Goal: Task Accomplishment & Management: Manage account settings

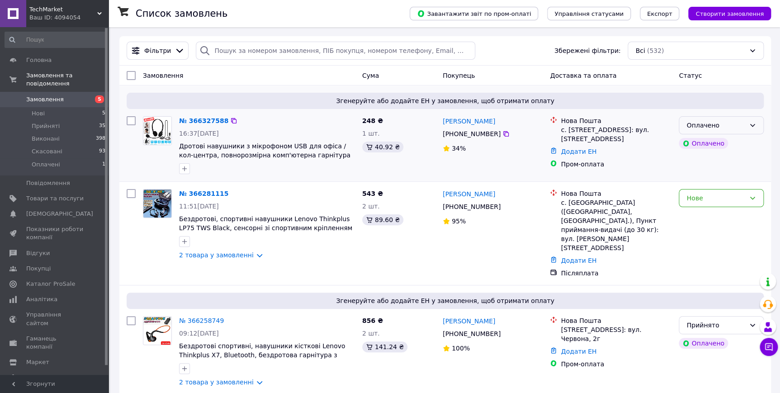
click at [747, 123] on div "Оплачено" at bounding box center [721, 125] width 85 height 18
click at [720, 143] on li "Прийнято" at bounding box center [721, 145] width 84 height 16
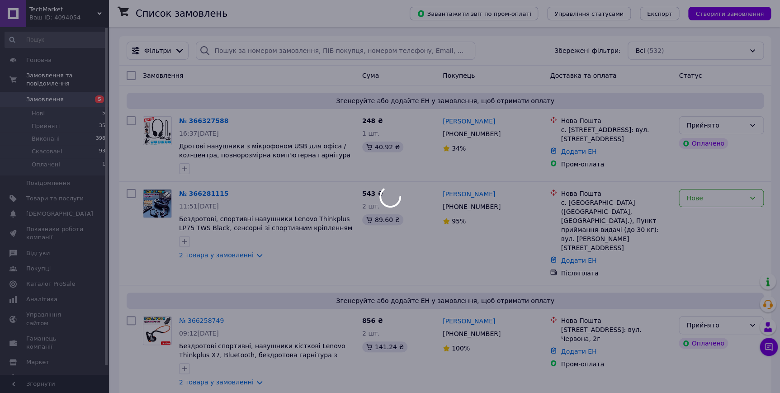
click at [700, 199] on div "Нове" at bounding box center [716, 198] width 59 height 10
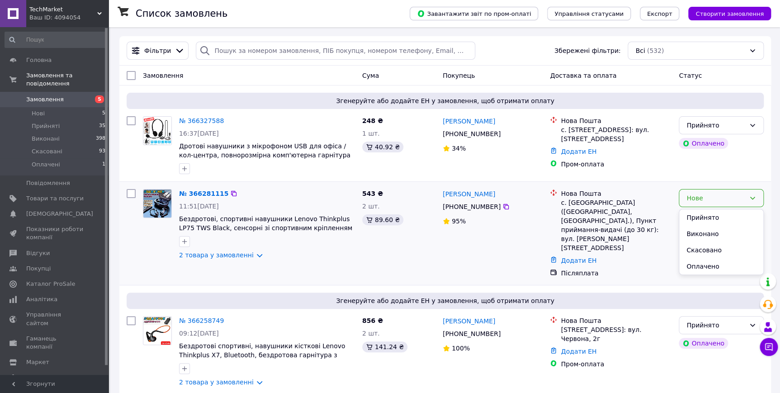
click at [700, 212] on li "Прийнято" at bounding box center [721, 217] width 84 height 16
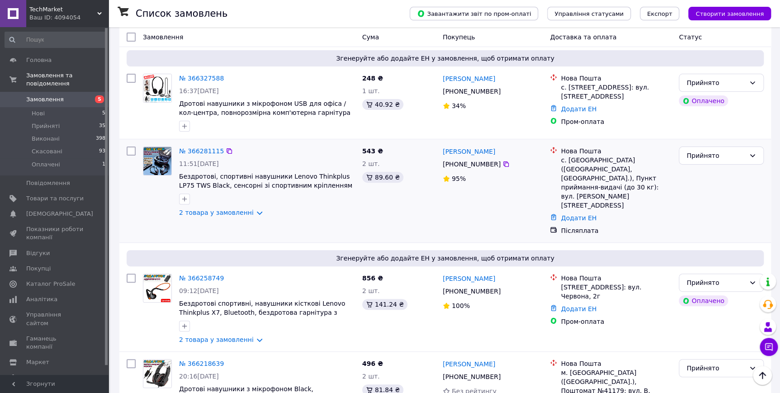
scroll to position [41, 0]
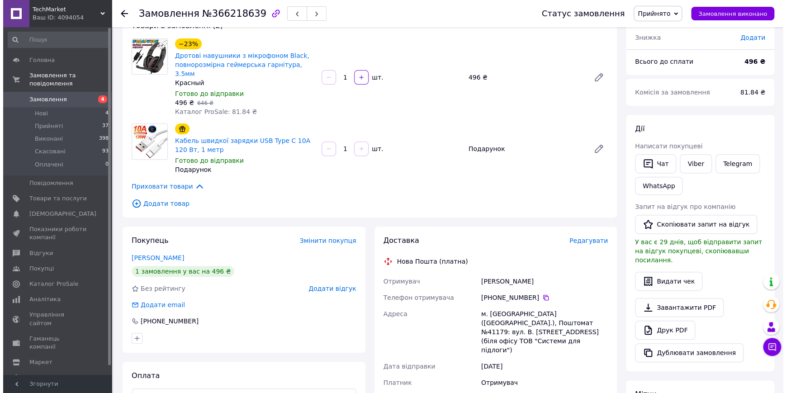
scroll to position [123, 0]
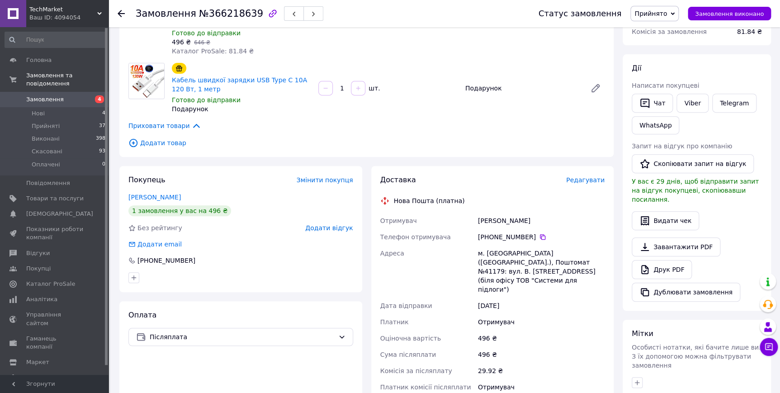
click at [573, 176] on span "Редагувати" at bounding box center [585, 179] width 38 height 7
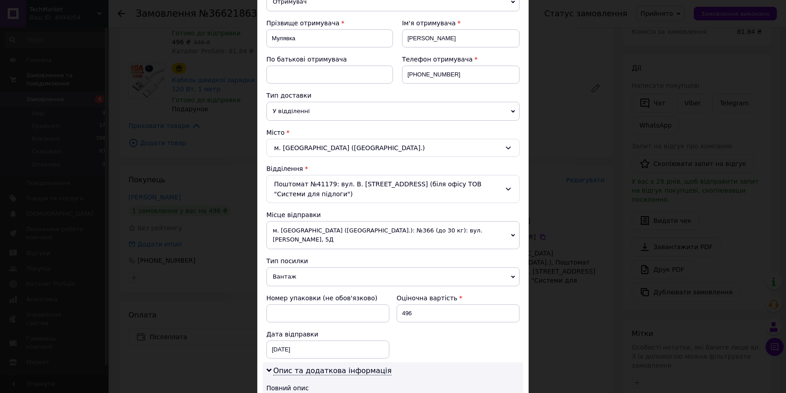
click at [386, 222] on span "м. [GEOGRAPHIC_DATA] ([GEOGRAPHIC_DATA].): №366 (до 30 кг): вул. [PERSON_NAME],…" at bounding box center [392, 235] width 253 height 28
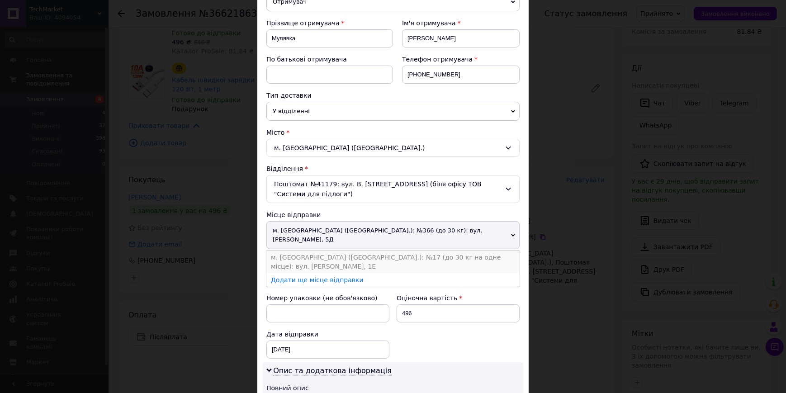
click at [397, 251] on li "м. [GEOGRAPHIC_DATA] ([GEOGRAPHIC_DATA].): №17 (до 30 кг на одне місце): вул. […" at bounding box center [392, 262] width 253 height 23
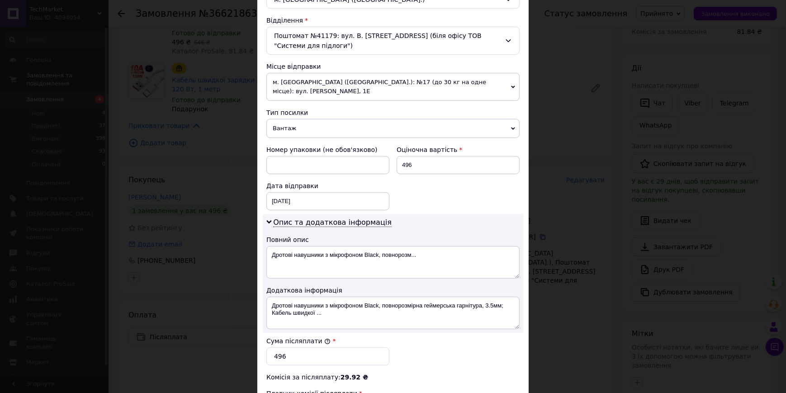
scroll to position [288, 0]
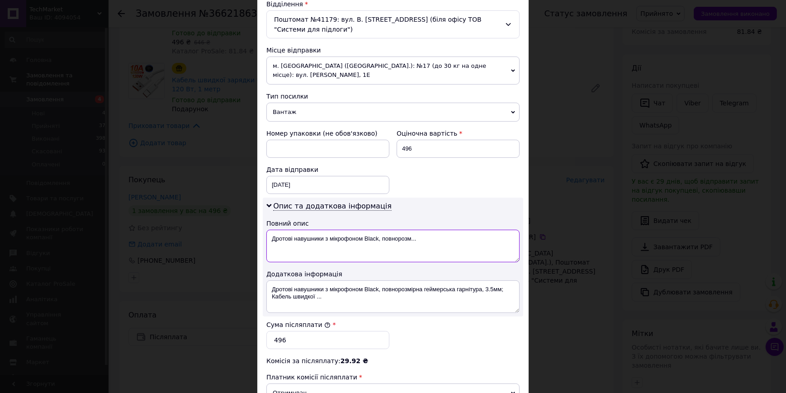
drag, startPoint x: 429, startPoint y: 228, endPoint x: 362, endPoint y: 236, distance: 67.8
click at [362, 236] on textarea "Дротові навушники з мікрофоном Black, повнорозм..." at bounding box center [392, 246] width 253 height 33
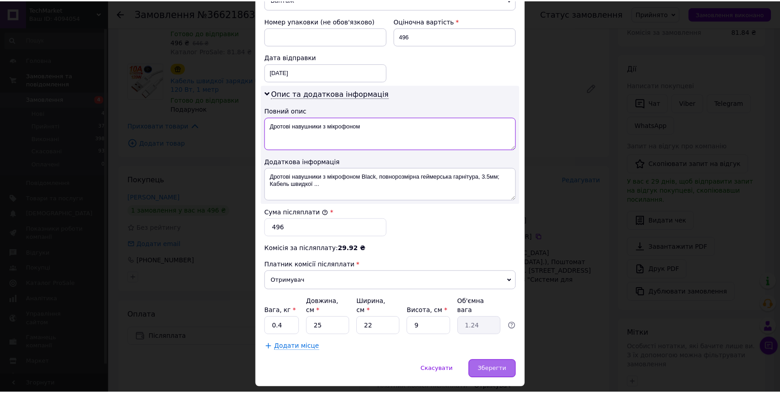
scroll to position [406, 0]
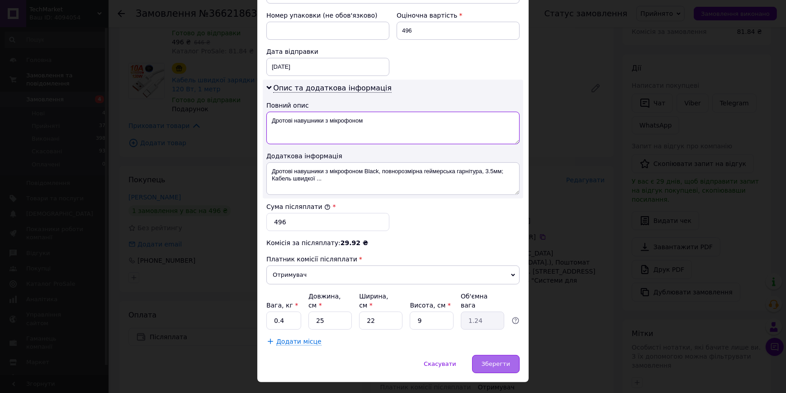
type textarea "Дротові навушники з мікрофоном"
click at [488, 360] on span "Зберегти" at bounding box center [496, 363] width 28 height 7
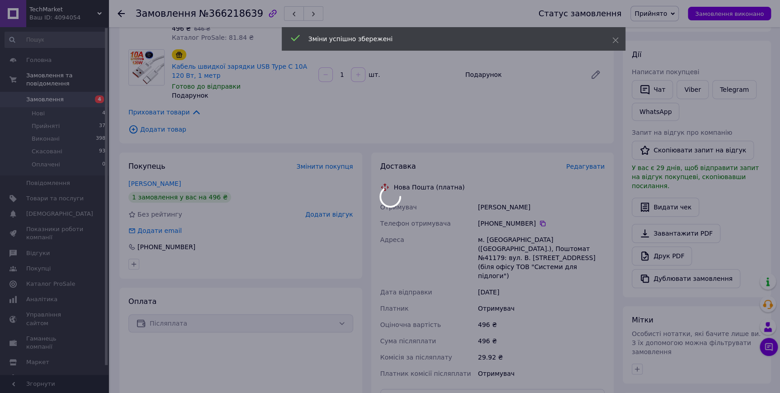
scroll to position [287, 0]
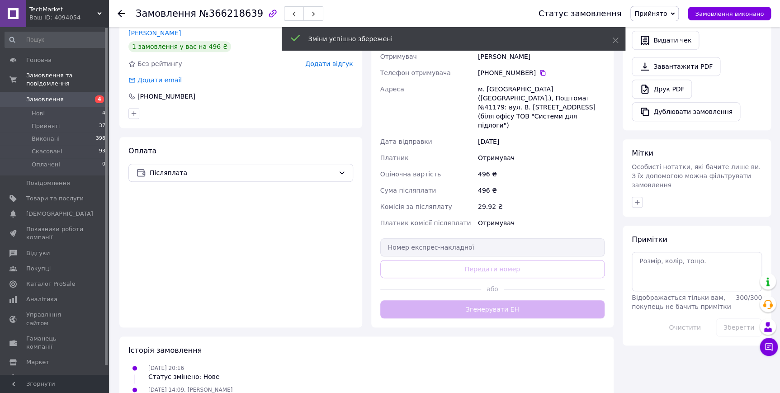
click at [491, 278] on div "Доставка Редагувати Нова Пошта (платна) Отримувач [PERSON_NAME] Телефон отримув…" at bounding box center [492, 165] width 225 height 308
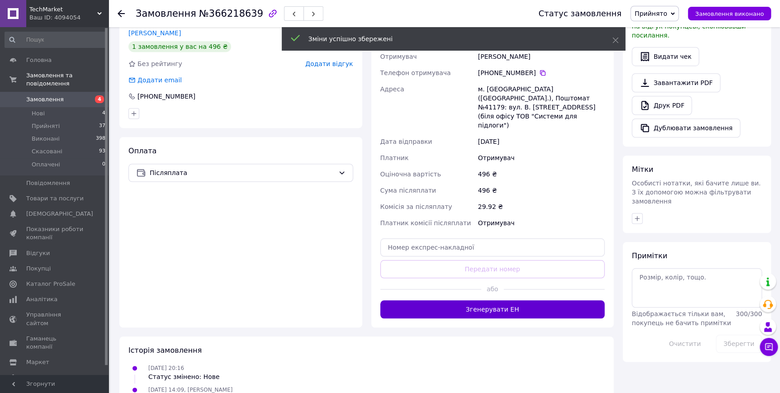
click at [484, 300] on button "Згенерувати ЕН" at bounding box center [492, 309] width 225 height 18
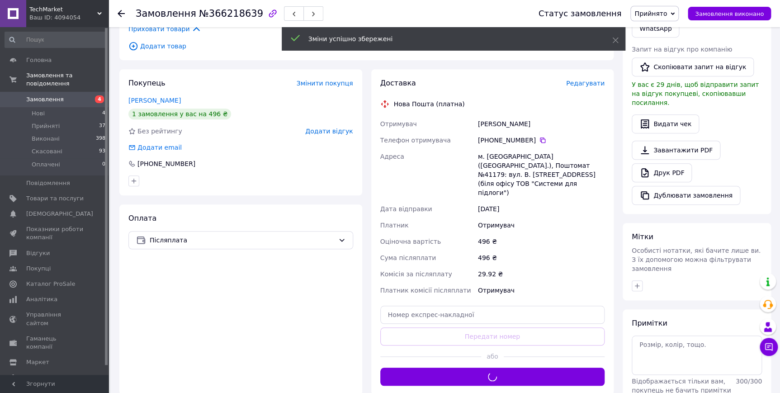
scroll to position [205, 0]
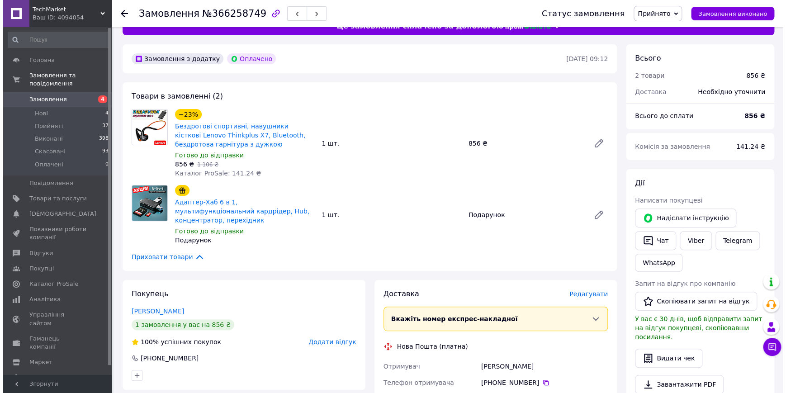
scroll to position [82, 0]
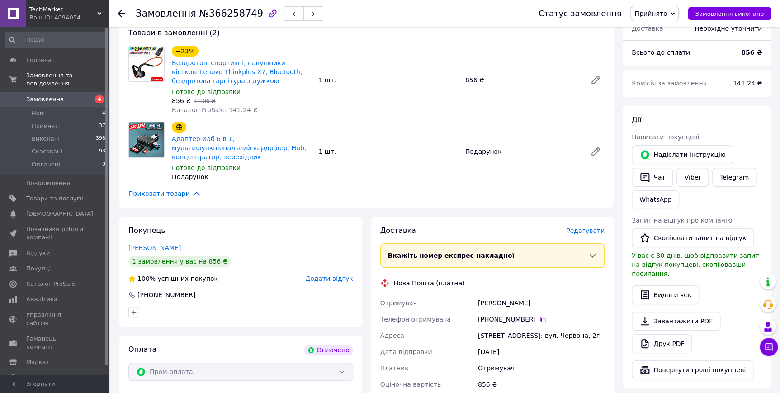
click at [583, 227] on span "Редагувати" at bounding box center [585, 230] width 38 height 7
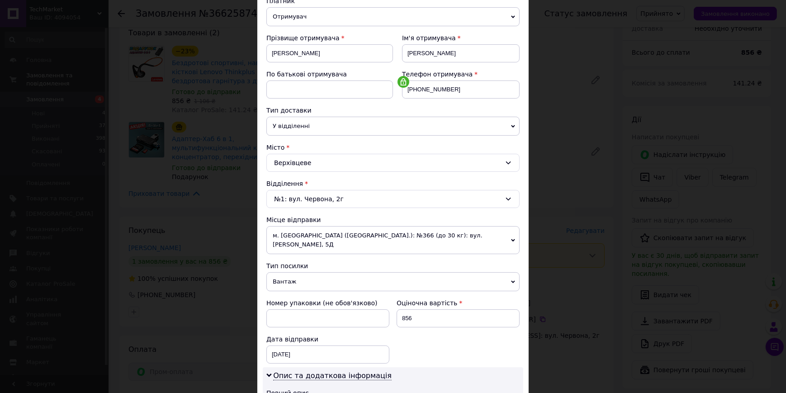
scroll to position [123, 0]
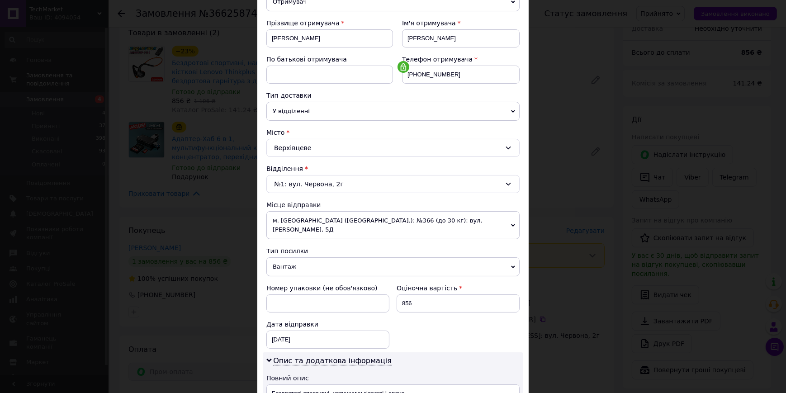
click at [387, 218] on span "м. [GEOGRAPHIC_DATA] ([GEOGRAPHIC_DATA].): №366 (до 30 кг): вул. [PERSON_NAME],…" at bounding box center [392, 225] width 253 height 28
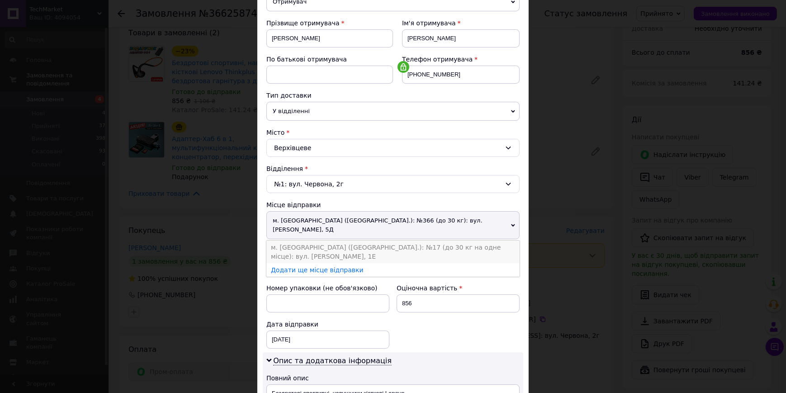
click at [387, 241] on li "м. [GEOGRAPHIC_DATA] ([GEOGRAPHIC_DATA].): №17 (до 30 кг на одне місце): вул. […" at bounding box center [392, 252] width 253 height 23
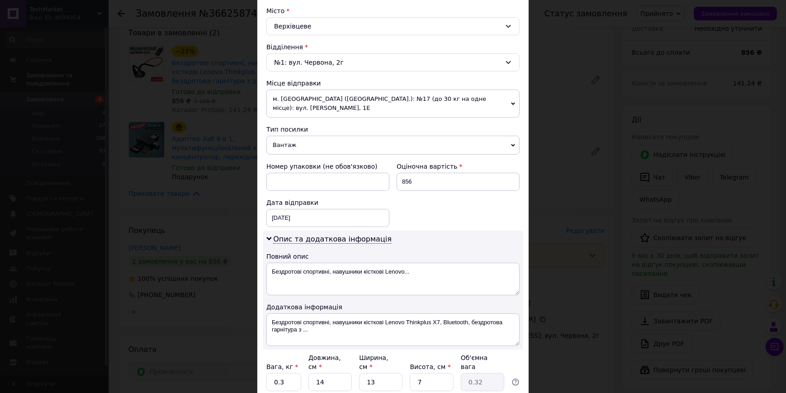
scroll to position [246, 0]
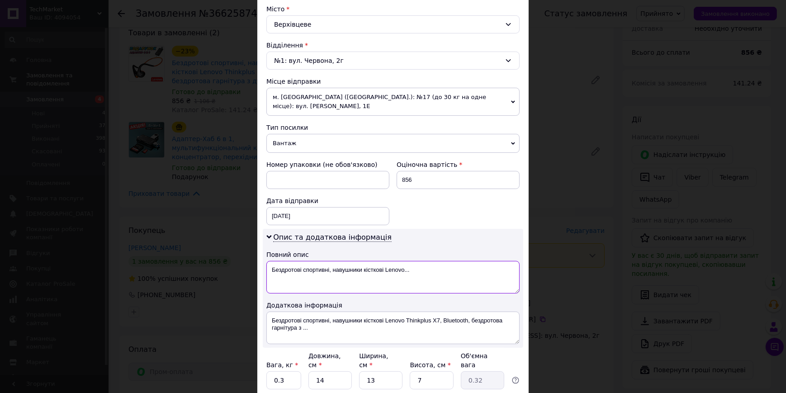
click at [415, 270] on textarea "Бездротові спортивні, навушники кісткові Lenovo..." at bounding box center [392, 277] width 253 height 33
drag, startPoint x: 330, startPoint y: 270, endPoint x: 303, endPoint y: 275, distance: 27.7
click at [303, 275] on textarea "Бездротові спортивні, навушники кісткові Lenovo..." at bounding box center [392, 277] width 253 height 33
drag, startPoint x: 332, startPoint y: 270, endPoint x: 352, endPoint y: 273, distance: 20.5
click at [352, 273] on textarea "Бездротові навушники кісткові Lenovo..." at bounding box center [392, 277] width 253 height 33
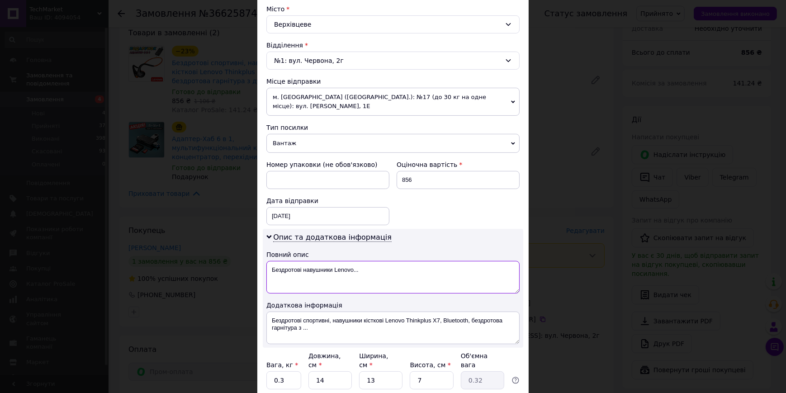
click at [378, 274] on textarea "Бездротові навушники Lenovo..." at bounding box center [392, 277] width 253 height 33
drag, startPoint x: 432, startPoint y: 318, endPoint x: 437, endPoint y: 322, distance: 5.9
click at [437, 322] on textarea "Бездротові спортивні, навушники кісткові Lenovo Thinkplus X7, Bluetooth, бездро…" at bounding box center [392, 328] width 253 height 33
click at [372, 278] on textarea "Бездротові навушники Lenovo" at bounding box center [392, 277] width 253 height 33
paste textarea "X7"
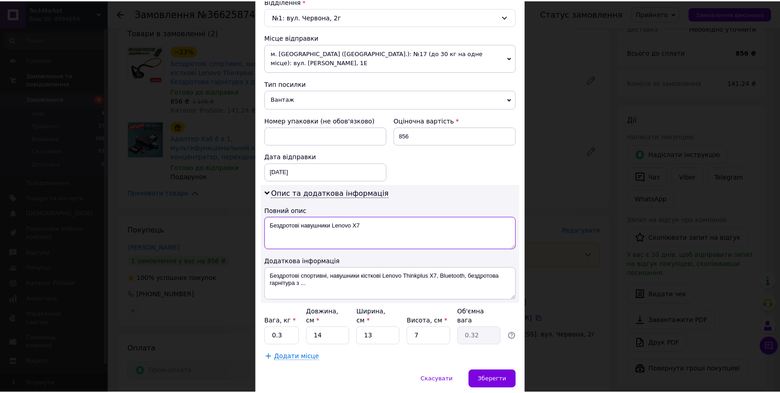
scroll to position [317, 0]
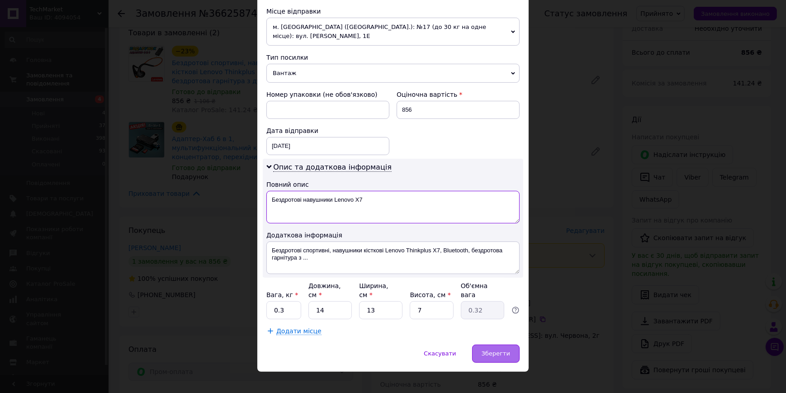
type textarea "Бездротові навушники Lenovo X7"
click at [507, 350] on span "Зберегти" at bounding box center [496, 353] width 28 height 7
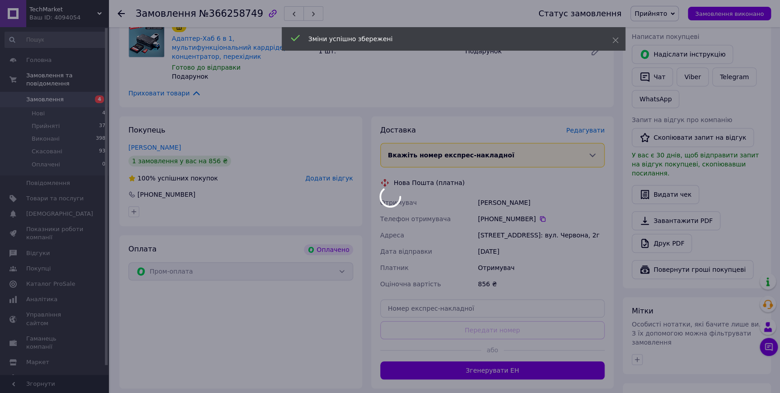
scroll to position [205, 0]
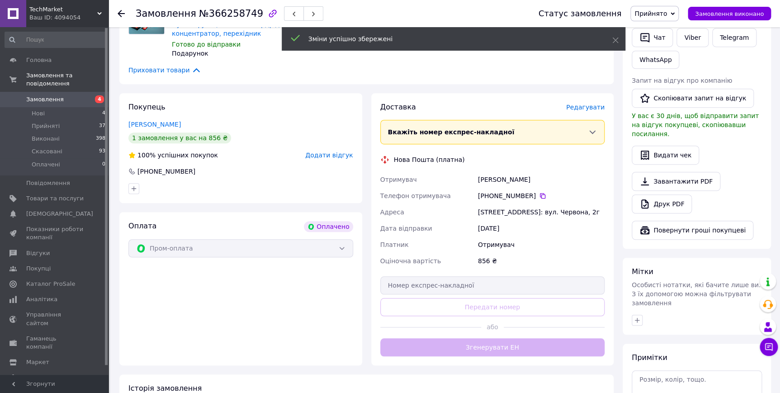
click at [514, 338] on div "Доставка Редагувати Вкажіть номер експрес-накладної Обов'язково введіть номер е…" at bounding box center [492, 229] width 225 height 254
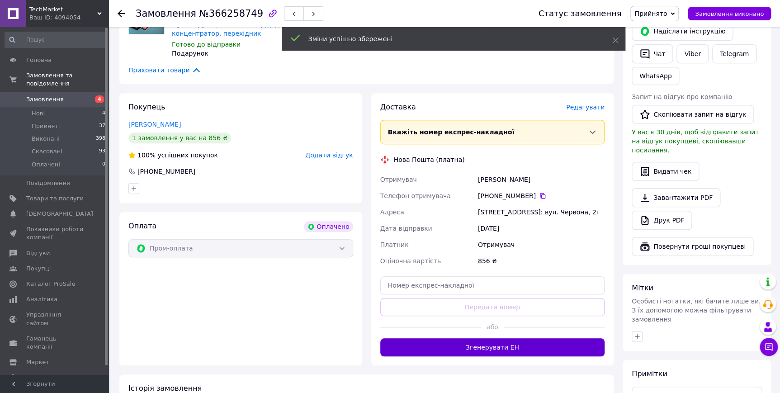
click at [513, 339] on button "Згенерувати ЕН" at bounding box center [492, 347] width 225 height 18
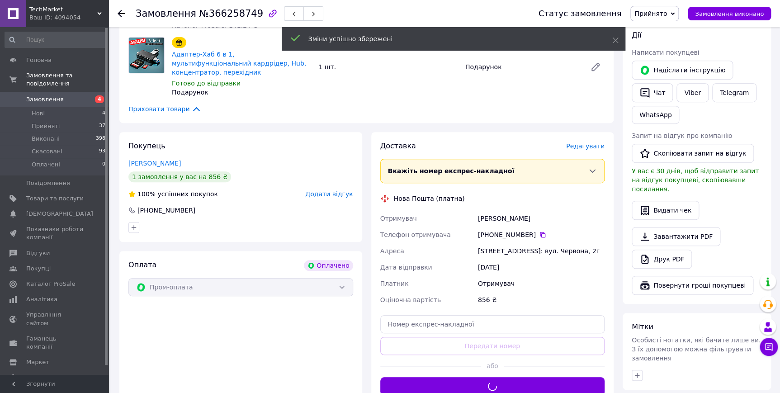
scroll to position [164, 0]
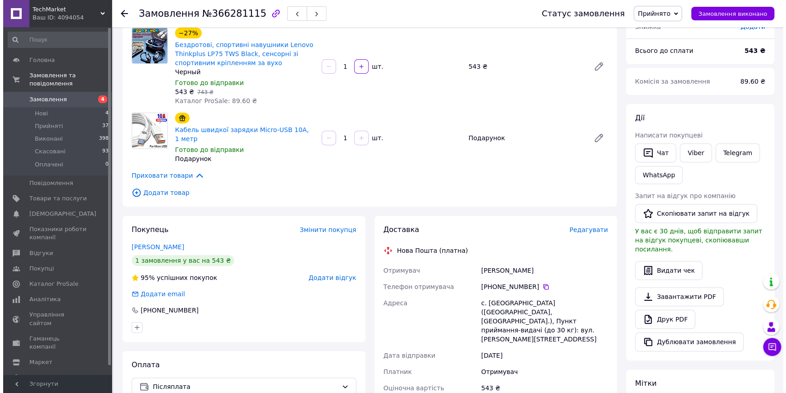
scroll to position [82, 0]
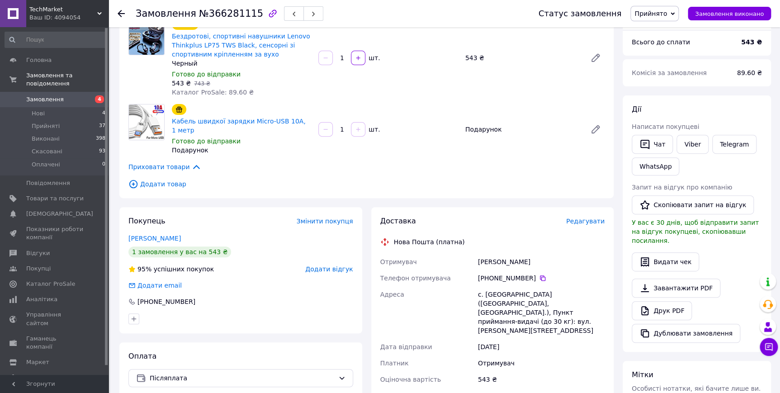
click at [583, 218] on span "Редагувати" at bounding box center [585, 221] width 38 height 7
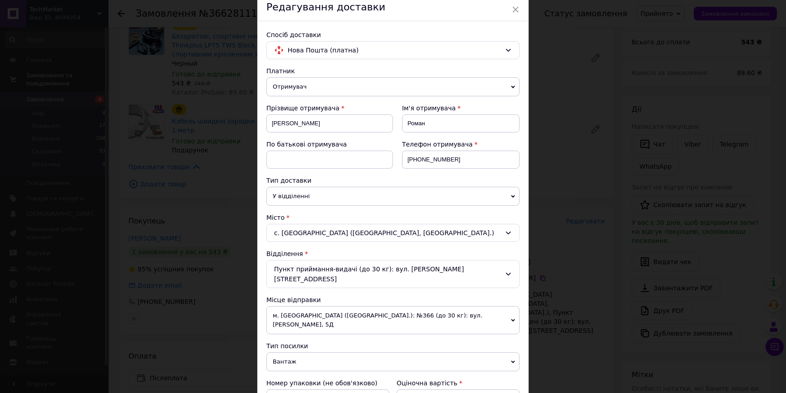
scroll to position [123, 0]
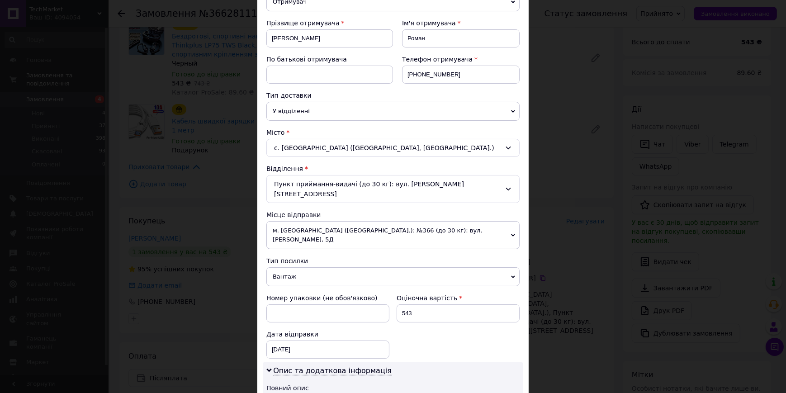
click at [384, 225] on span "м. [GEOGRAPHIC_DATA] ([GEOGRAPHIC_DATA].): №366 (до 30 кг): вул. [PERSON_NAME],…" at bounding box center [392, 235] width 253 height 28
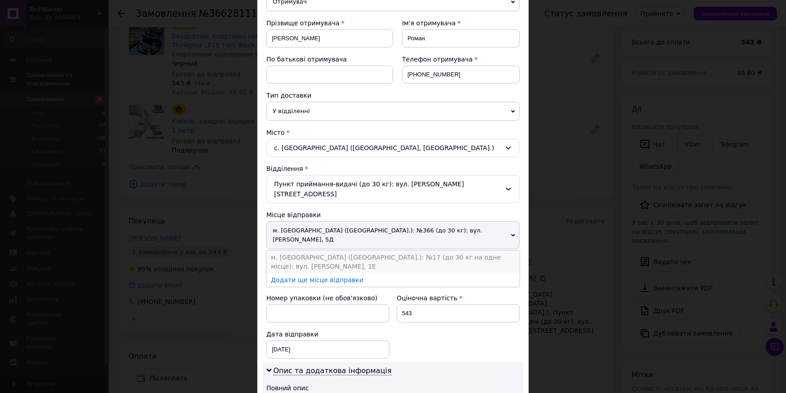
click at [395, 251] on li "м. [GEOGRAPHIC_DATA] ([GEOGRAPHIC_DATA].): №17 (до 30 кг на одне місце): вул. […" at bounding box center [392, 262] width 253 height 23
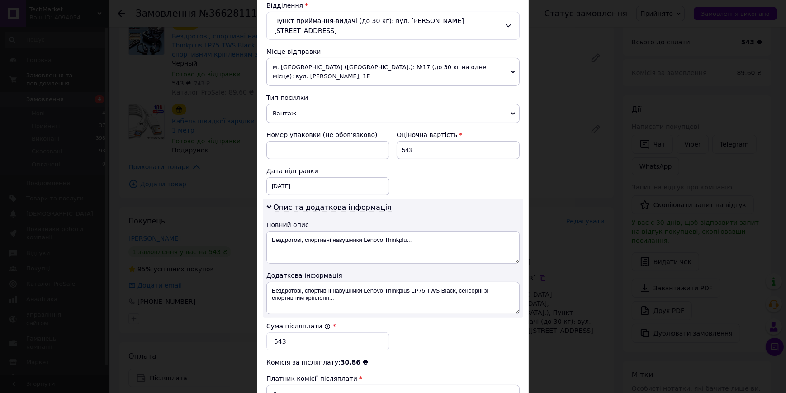
scroll to position [288, 0]
click at [412, 280] on textarea "Бездротові, спортивні навушники Lenovo Thinkplus LP75 TWS Black, сенсорні зі сп…" at bounding box center [392, 296] width 253 height 33
drag, startPoint x: 409, startPoint y: 280, endPoint x: 423, endPoint y: 279, distance: 13.6
click at [423, 280] on textarea "Бездротові, спортивні навушники Lenovo Thinkplus LP75 TWS Black, сенсорні зі сп…" at bounding box center [392, 296] width 253 height 33
drag, startPoint x: 305, startPoint y: 232, endPoint x: 330, endPoint y: 234, distance: 24.9
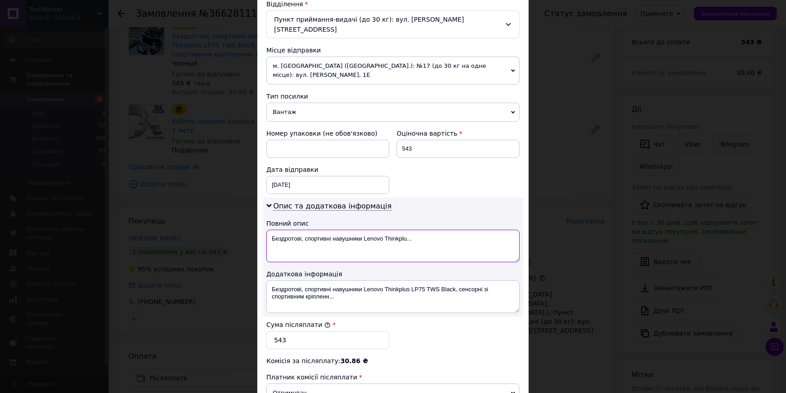
click at [330, 234] on textarea "Бездротові, спортивні навушники Lenovo Thinkplu..." at bounding box center [392, 246] width 253 height 33
drag, startPoint x: 354, startPoint y: 226, endPoint x: 400, endPoint y: 227, distance: 45.7
click at [399, 230] on textarea "Бездротові навушники Lenovo Thinkplu..." at bounding box center [392, 246] width 253 height 33
paste textarea "LP75"
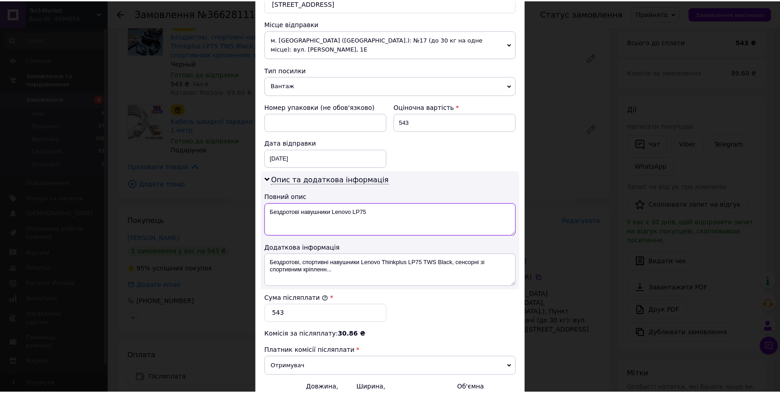
scroll to position [406, 0]
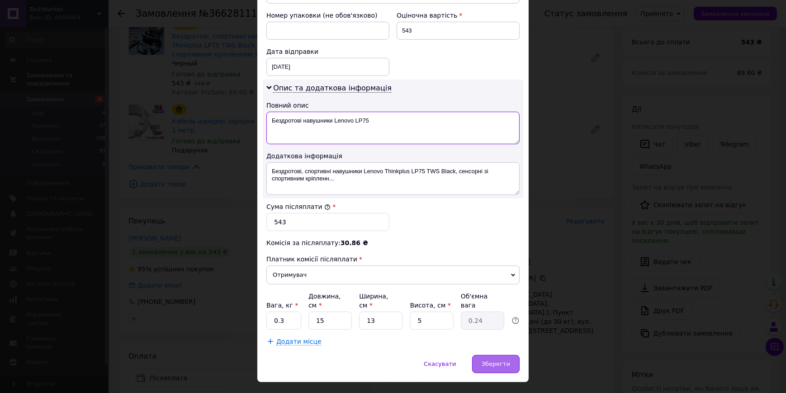
type textarea "Бездротові навушники Lenovo LP75"
click at [495, 355] on div "Зберегти" at bounding box center [495, 364] width 47 height 18
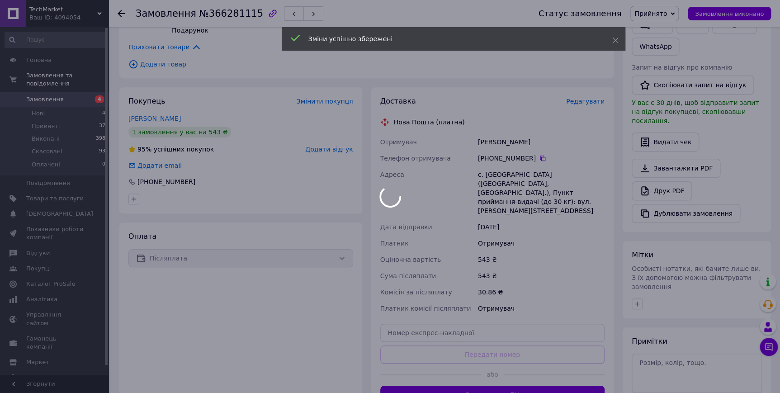
scroll to position [205, 0]
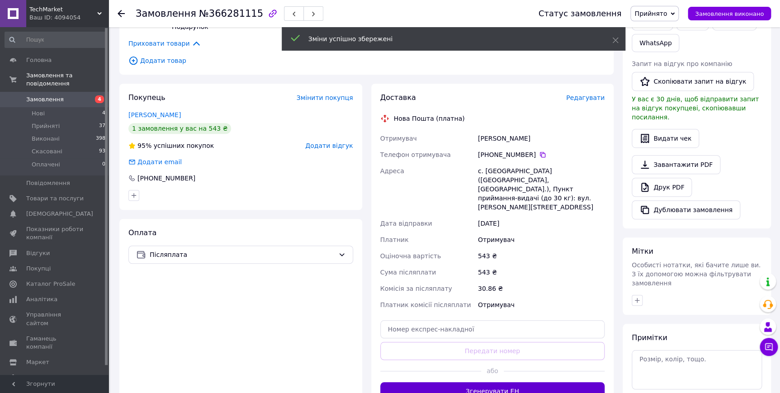
click at [498, 382] on button "Згенерувати ЕН" at bounding box center [492, 391] width 225 height 18
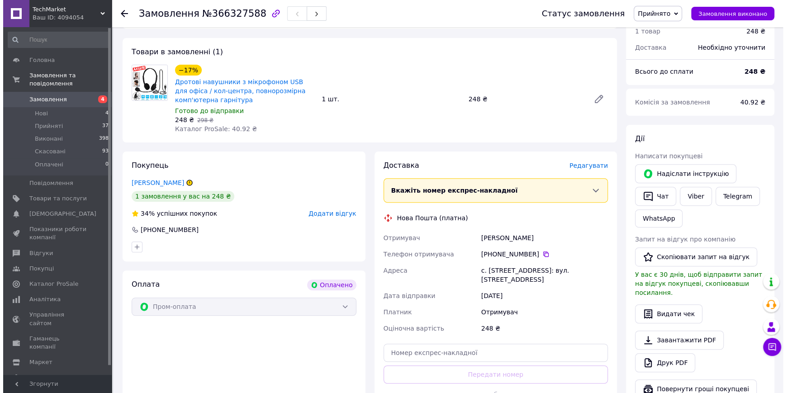
scroll to position [82, 0]
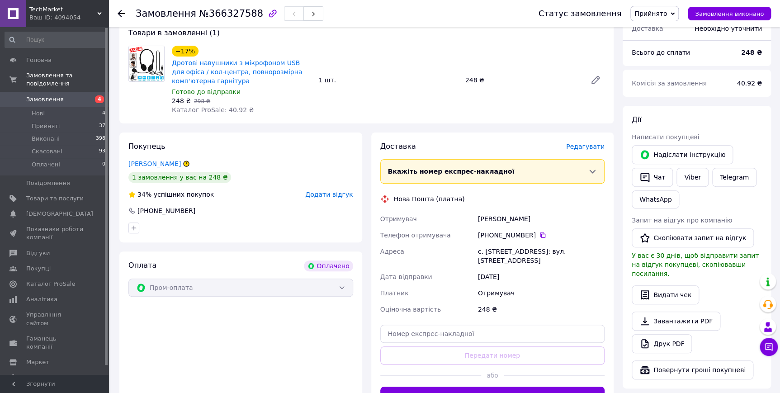
click at [594, 143] on span "Редагувати" at bounding box center [585, 146] width 38 height 7
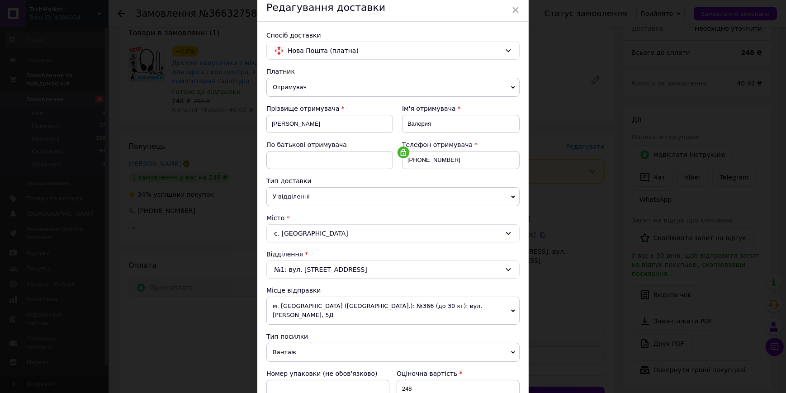
scroll to position [123, 0]
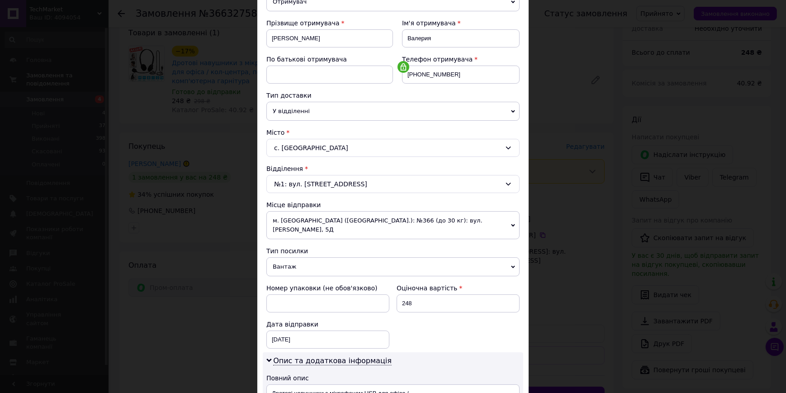
click at [405, 217] on span "м. Київ (Київська обл.): №366 (до 30 кг): вул. Булаховського, 5Д" at bounding box center [392, 225] width 253 height 28
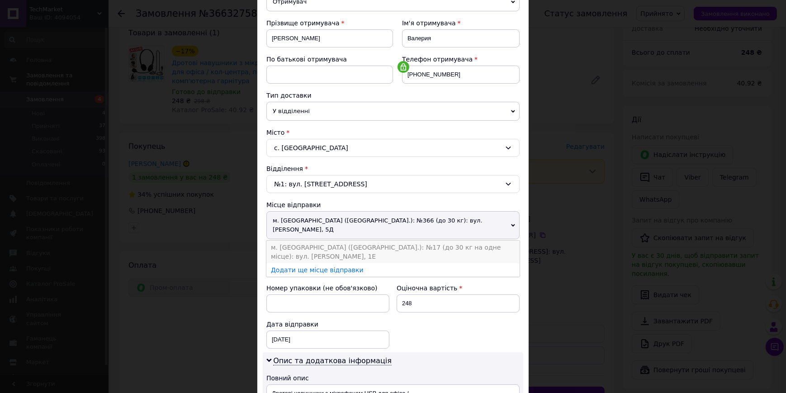
click at [415, 241] on li "м. Кривий Ріг (Дніпропетровська обл.): №17 (до 30 кг на одне місце): вул. Терещ…" at bounding box center [392, 252] width 253 height 23
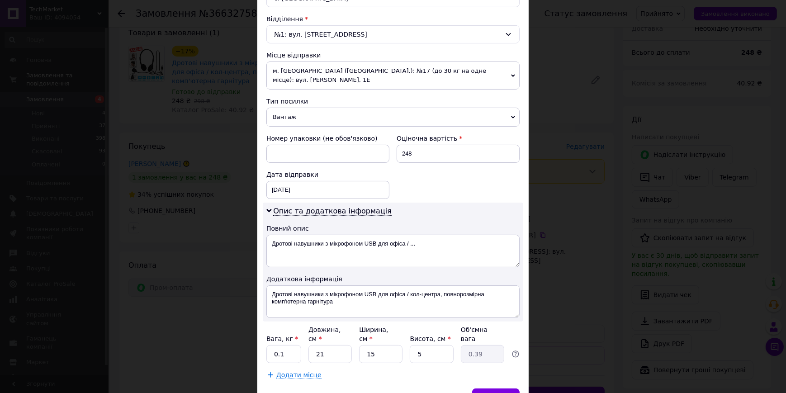
scroll to position [288, 0]
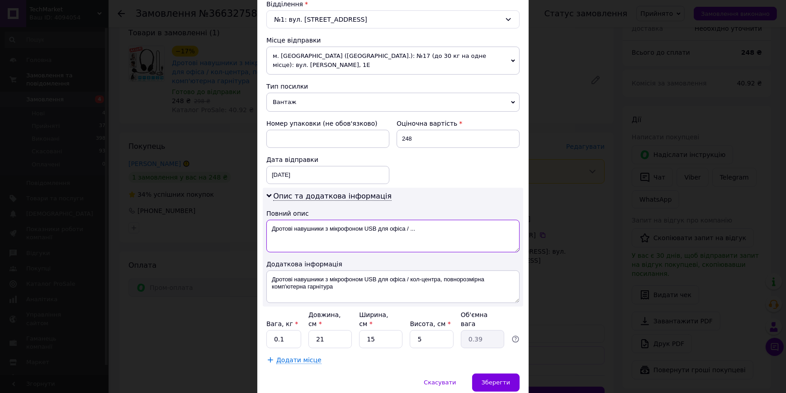
drag, startPoint x: 438, startPoint y: 230, endPoint x: 362, endPoint y: 244, distance: 77.7
click at [362, 244] on textarea "Дротові навушники з мікрофоном USB для офіса / ..." at bounding box center [392, 236] width 253 height 33
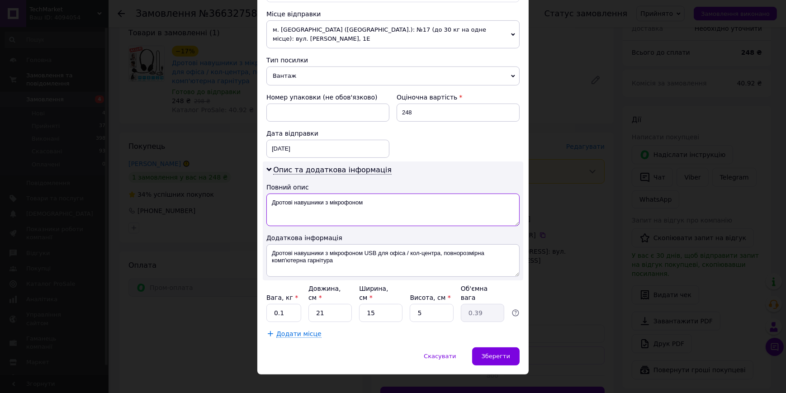
scroll to position [317, 0]
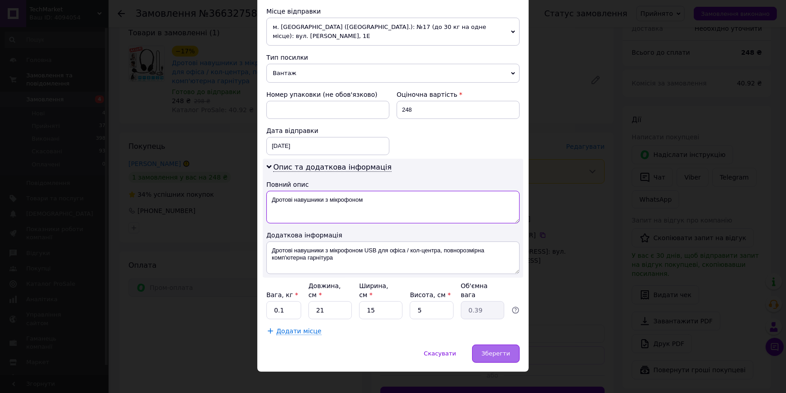
type textarea "Дротові навушники з мікрофоном"
click at [490, 345] on div "Зберегти" at bounding box center [495, 354] width 47 height 18
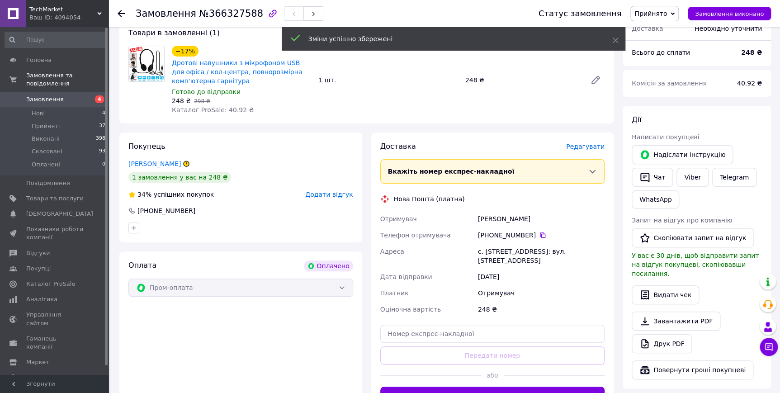
click at [597, 143] on span "Редагувати" at bounding box center [585, 146] width 38 height 7
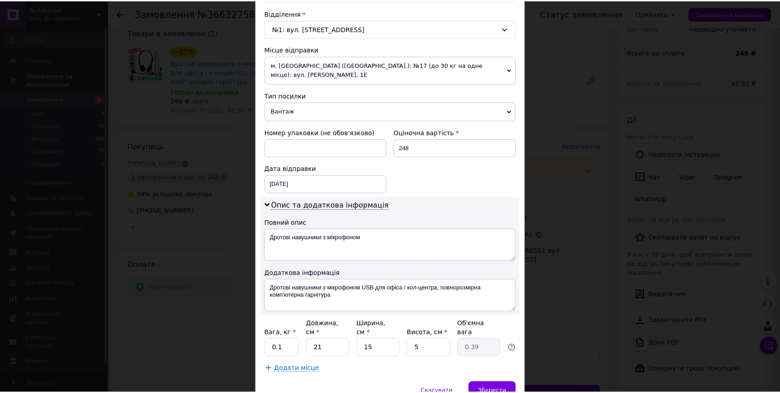
scroll to position [288, 0]
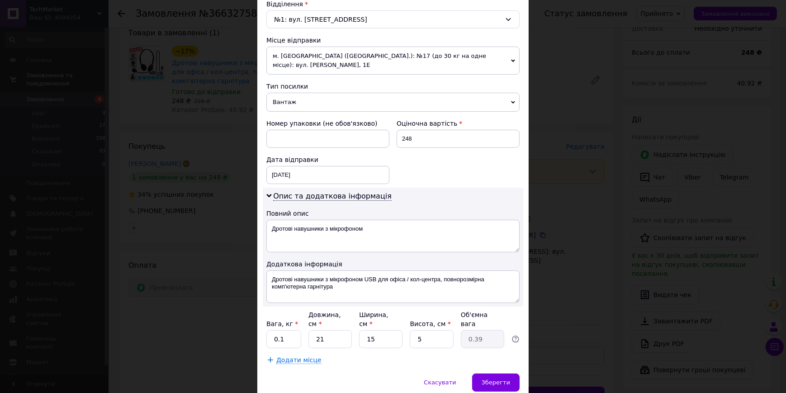
click at [489, 360] on div "Спосіб доставки Нова Пошта (платна) Платник Отримувач Відправник Прізвище отрим…" at bounding box center [392, 73] width 271 height 602
click at [489, 362] on div "Спосіб доставки Нова Пошта (платна) Платник Отримувач Відправник Прізвище отрим…" at bounding box center [392, 73] width 271 height 602
click at [488, 374] on div "Зберегти" at bounding box center [495, 383] width 47 height 18
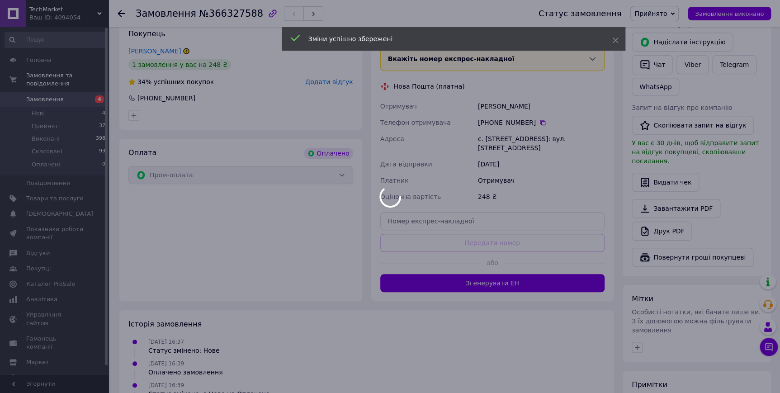
scroll to position [205, 0]
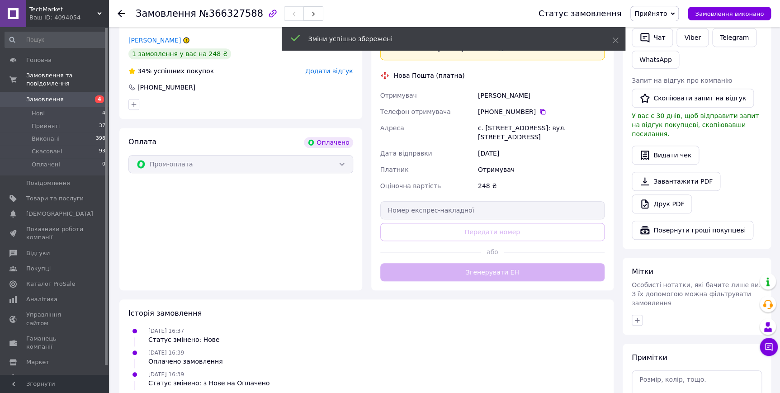
click at [472, 262] on div "Доставка Редагувати Вкажіть номер експрес-накладної Обов'язково введіть номер е…" at bounding box center [492, 149] width 225 height 263
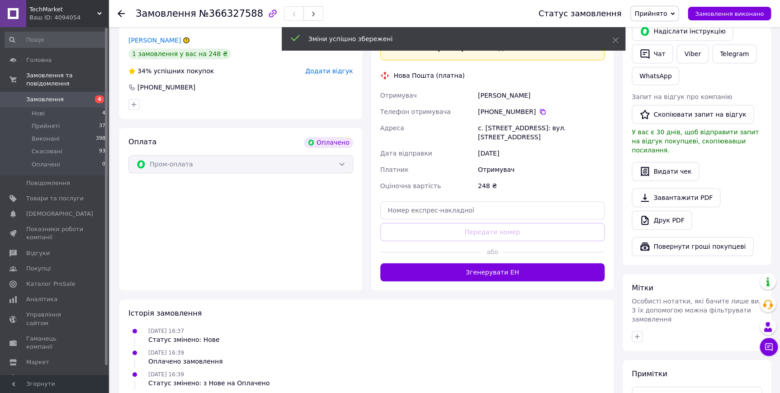
click at [472, 263] on button "Згенерувати ЕН" at bounding box center [492, 272] width 225 height 18
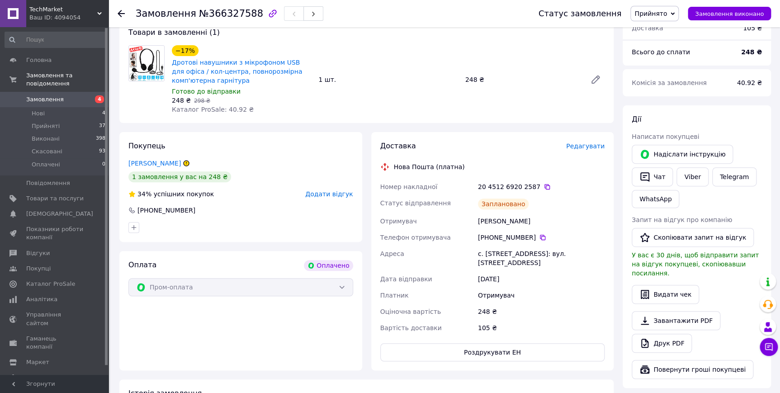
scroll to position [82, 0]
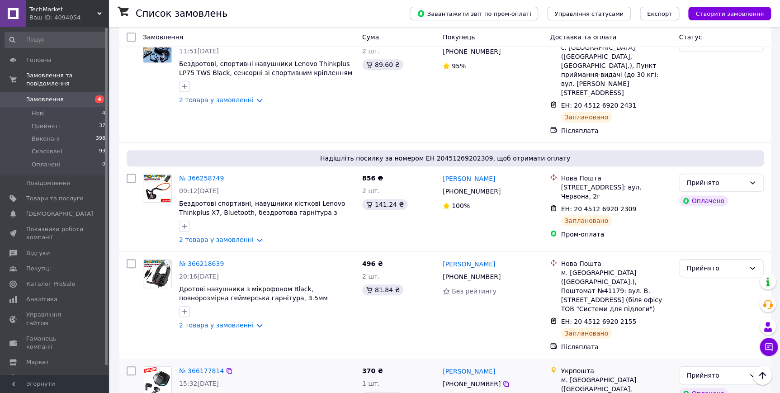
scroll to position [164, 0]
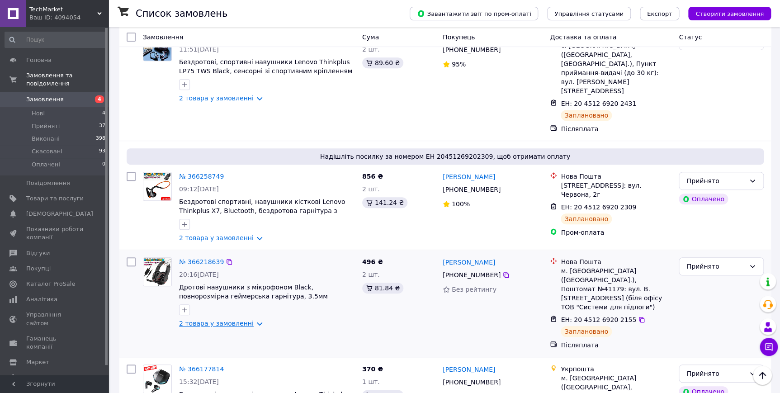
click at [208, 320] on link "2 товара у замовленні" at bounding box center [216, 323] width 75 height 7
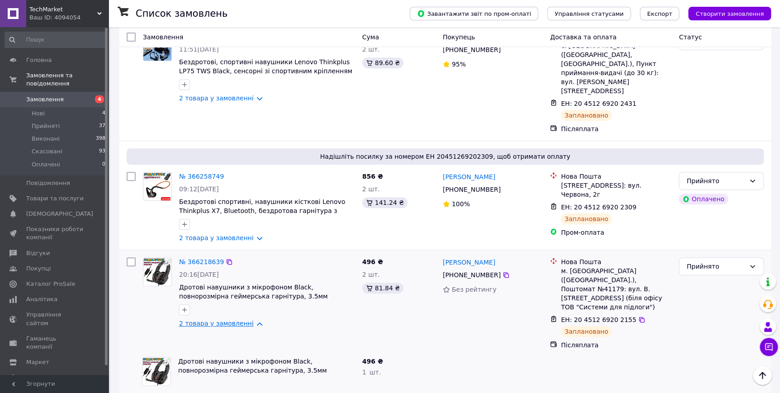
click at [208, 320] on link "2 товара у замовленні" at bounding box center [216, 323] width 75 height 7
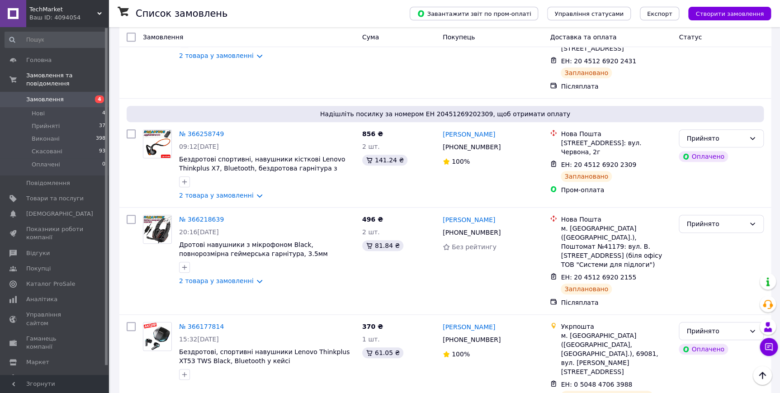
scroll to position [205, 0]
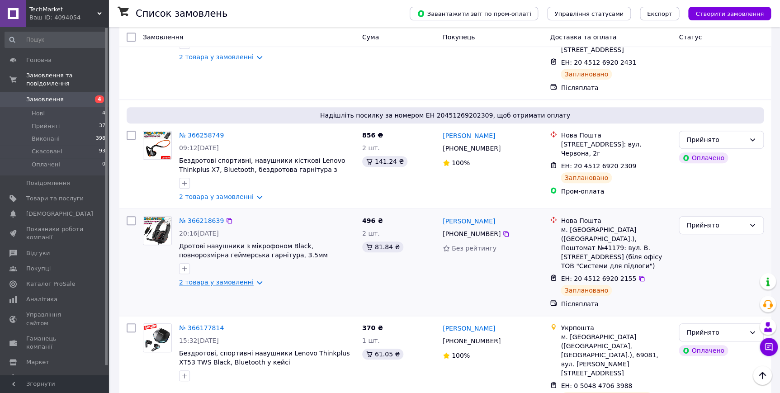
click at [229, 279] on link "2 товара у замовленні" at bounding box center [216, 282] width 75 height 7
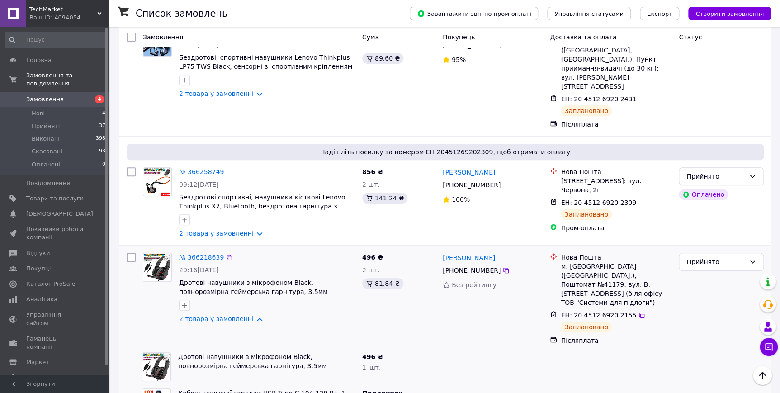
scroll to position [164, 0]
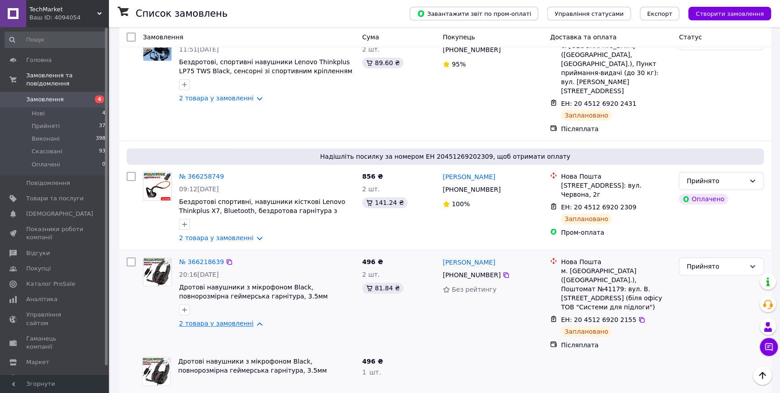
click at [233, 320] on link "2 товара у замовленні" at bounding box center [216, 323] width 75 height 7
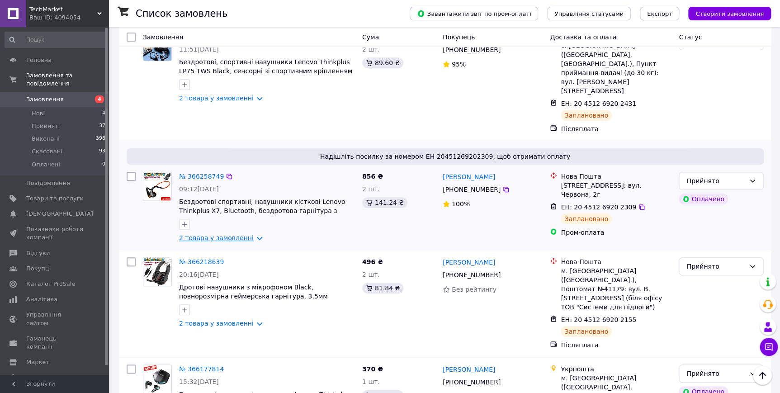
click at [221, 234] on link "2 товара у замовленні" at bounding box center [216, 237] width 75 height 7
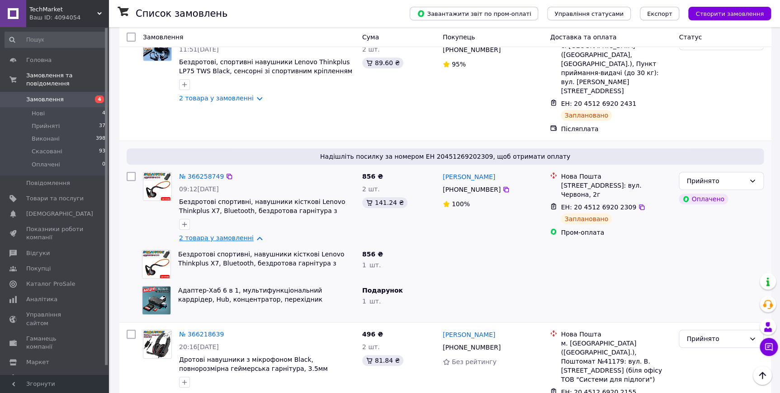
click at [223, 234] on link "2 товара у замовленні" at bounding box center [216, 237] width 75 height 7
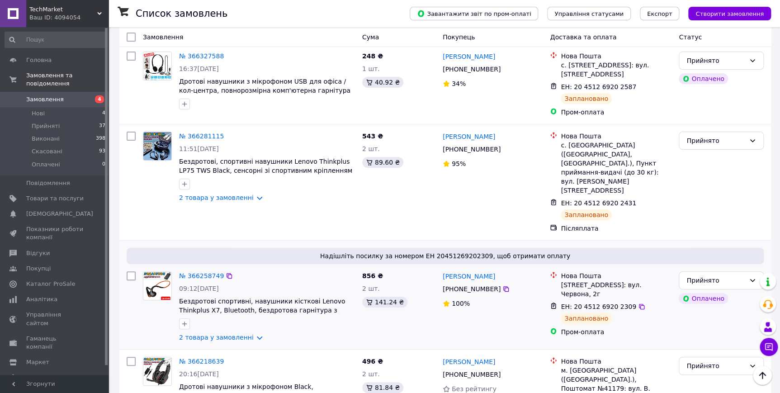
scroll to position [41, 0]
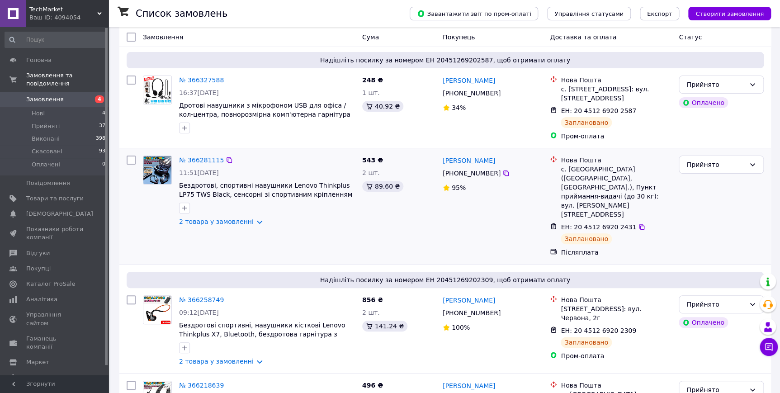
click at [233, 219] on div "№ 366281115 11:51[DATE] Бездротові, спортивні навушники Lenovo Thinkplus LP75 T…" at bounding box center [266, 191] width 183 height 78
click at [223, 218] on link "2 товара у замовленні" at bounding box center [216, 221] width 75 height 7
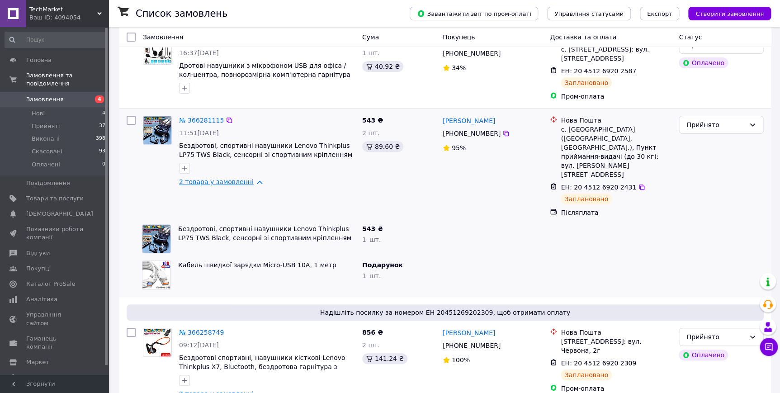
scroll to position [82, 0]
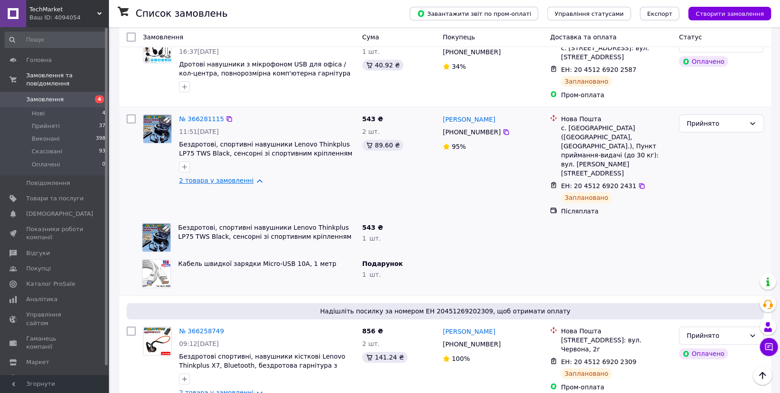
click at [208, 177] on link "2 товара у замовленні" at bounding box center [216, 180] width 75 height 7
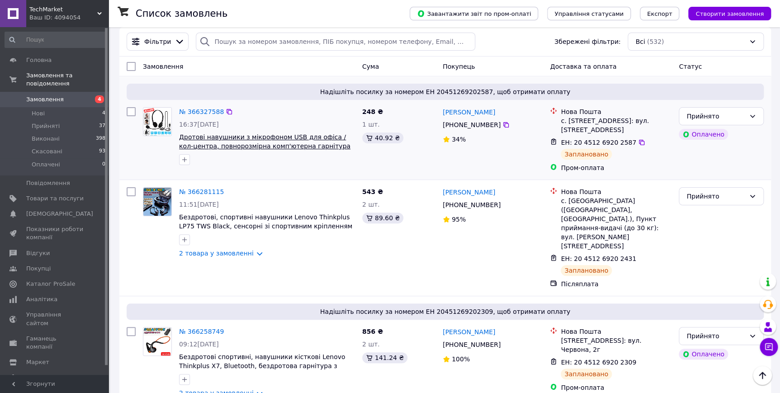
scroll to position [0, 0]
